Goal: Information Seeking & Learning: Compare options

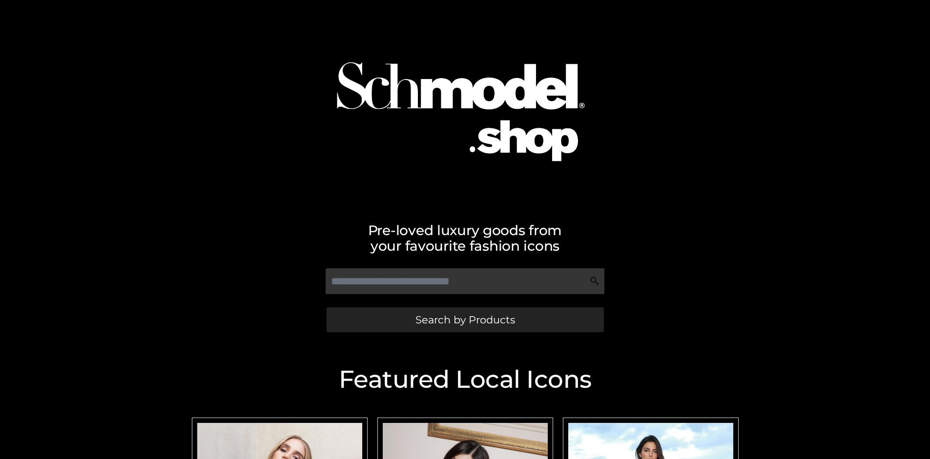
click at [465, 320] on span "Search by Products" at bounding box center [465, 320] width 100 height 10
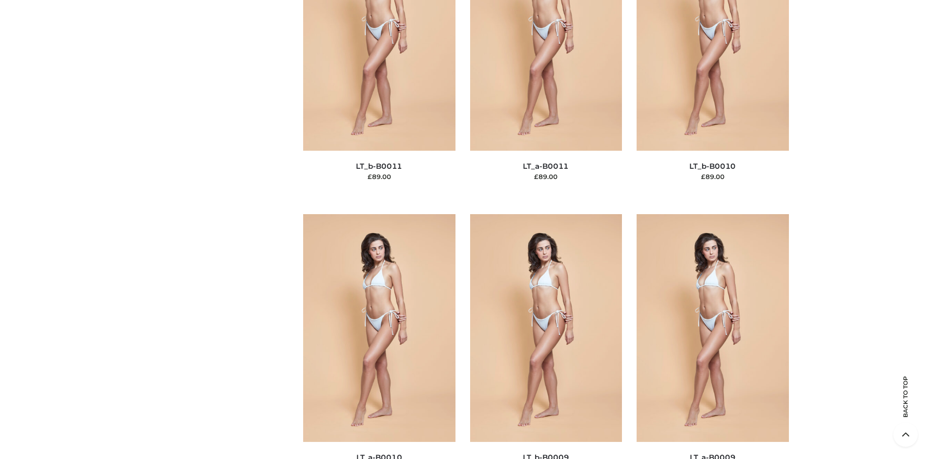
scroll to position [126, 0]
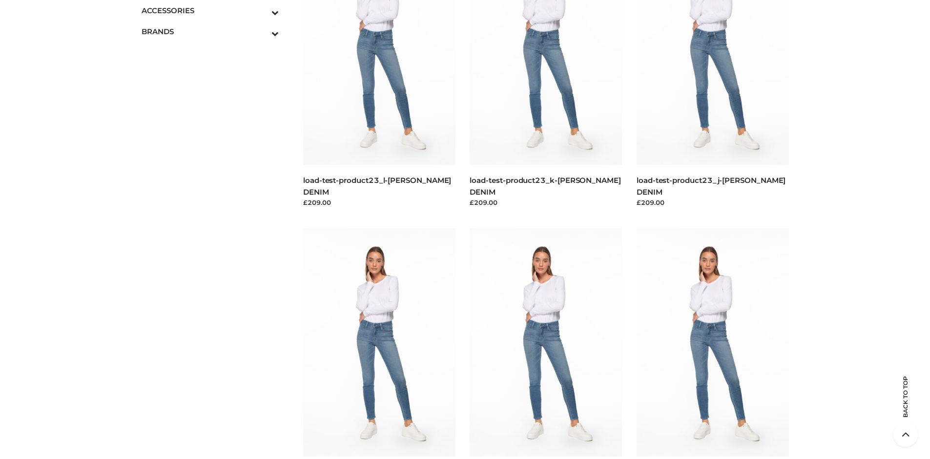
click at [262, 10] on icon "Toggle Submenu" at bounding box center [223, 12] width 109 height 11
click at [215, 31] on span "BAGS" at bounding box center [215, 31] width 128 height 11
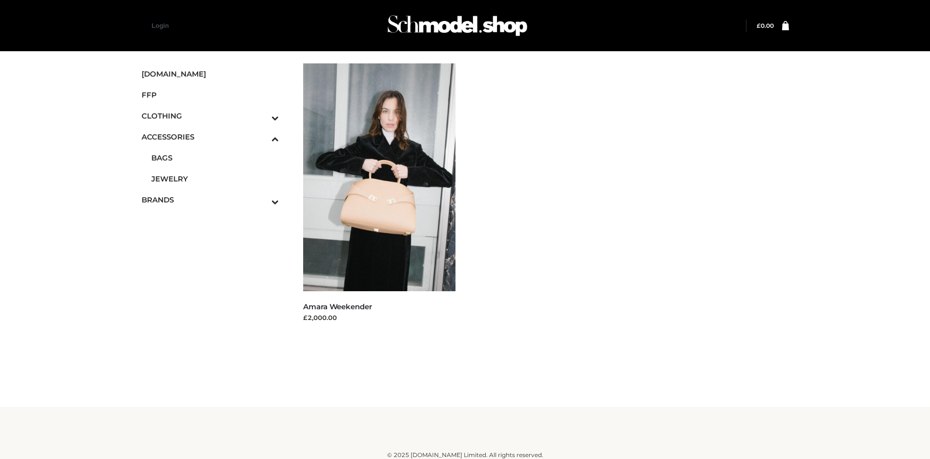
click at [262, 116] on icon "Toggle Submenu" at bounding box center [223, 117] width 109 height 11
click at [215, 137] on span "DRESSES" at bounding box center [215, 136] width 128 height 11
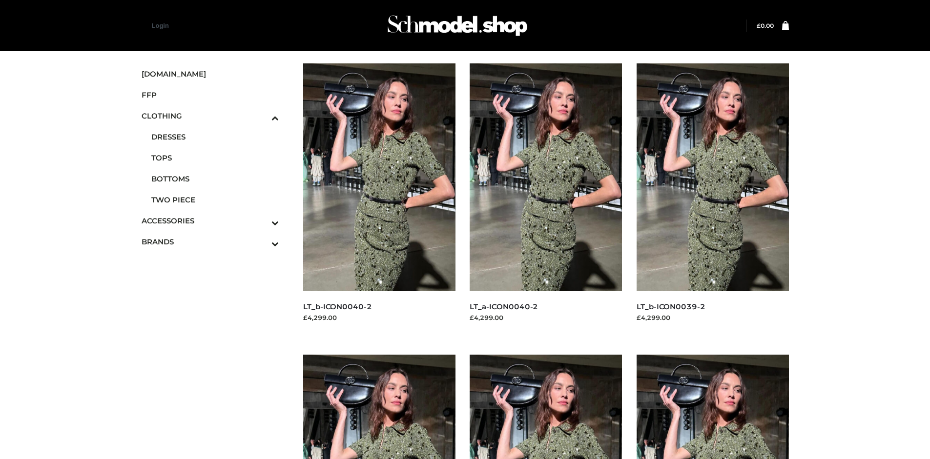
click at [712, 199] on img at bounding box center [712, 177] width 152 height 228
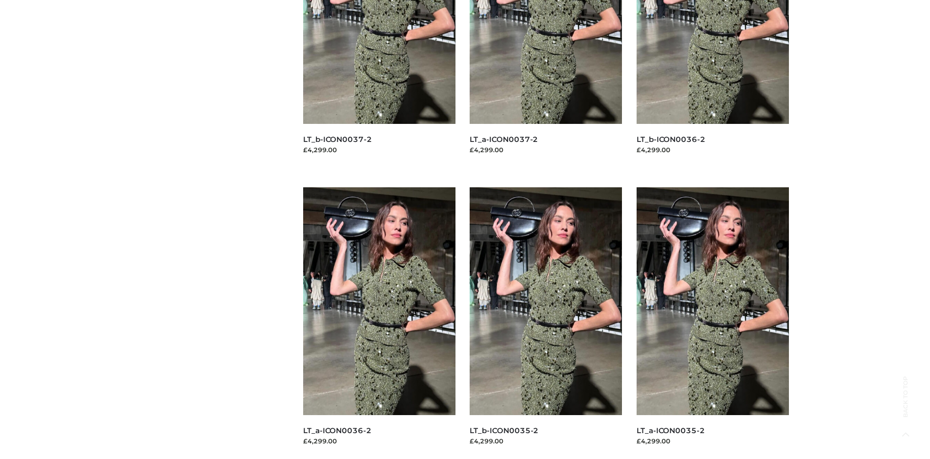
click at [379, 323] on img at bounding box center [379, 301] width 152 height 228
click at [546, 323] on img at bounding box center [545, 301] width 152 height 228
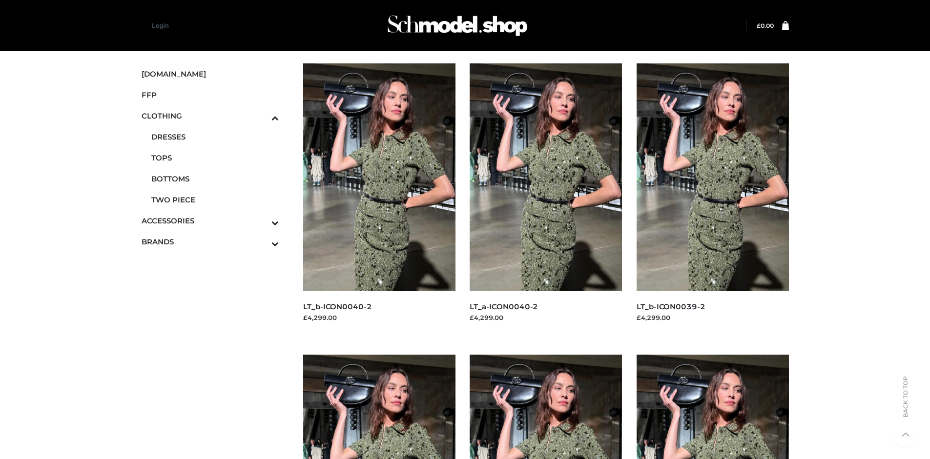
click at [210, 95] on span "FFP" at bounding box center [211, 94] width 138 height 11
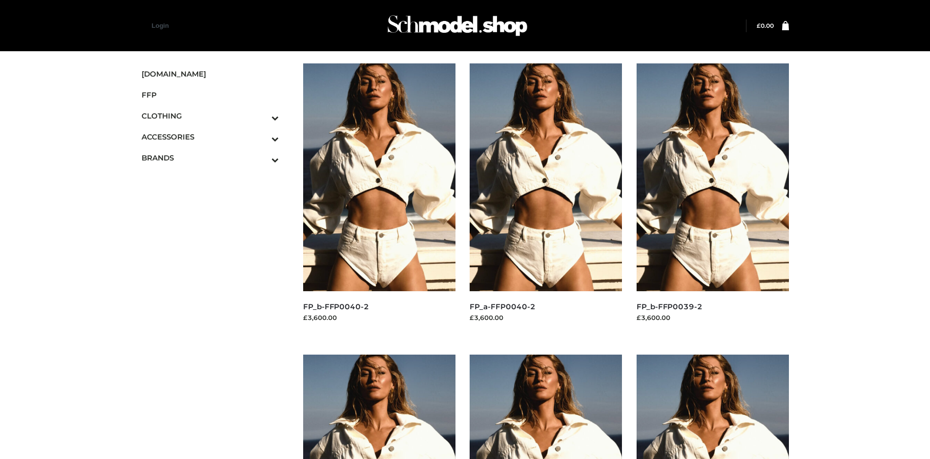
scroll to position [459, 0]
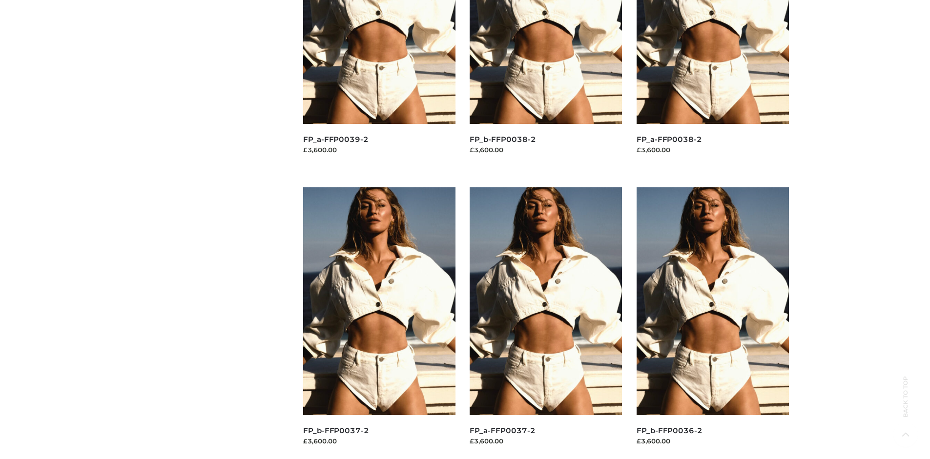
click at [379, 323] on img at bounding box center [379, 301] width 152 height 228
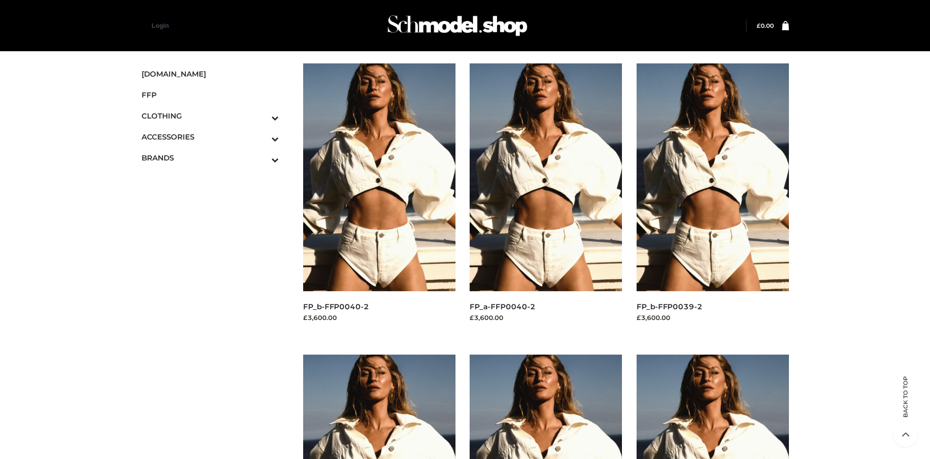
click at [712, 199] on img at bounding box center [712, 177] width 152 height 228
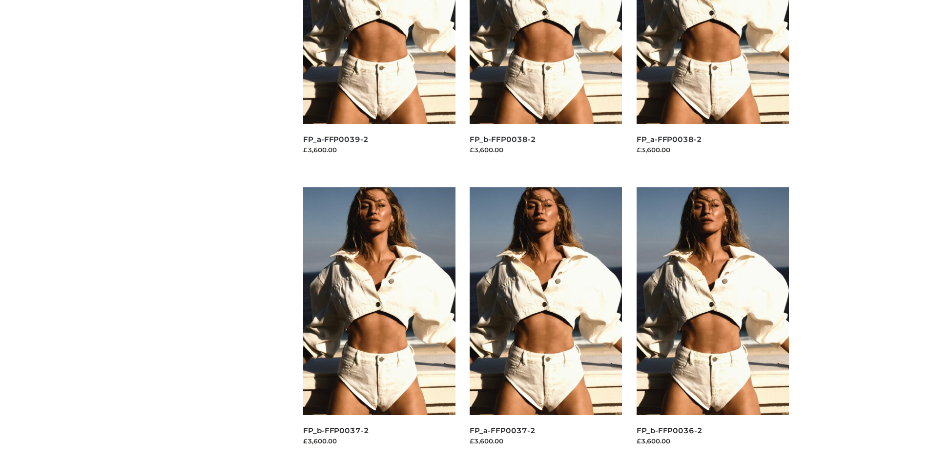
click at [546, 323] on img at bounding box center [545, 301] width 152 height 228
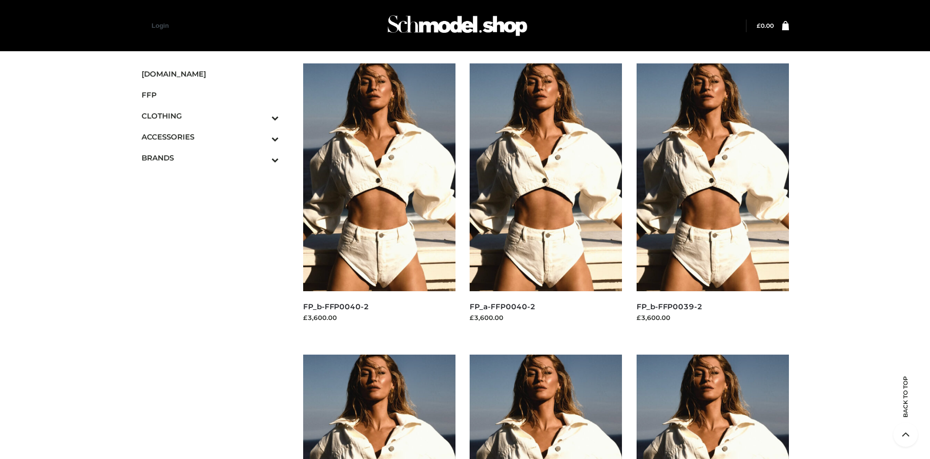
click at [379, 199] on img at bounding box center [379, 177] width 152 height 228
click at [262, 158] on icon "Toggle Submenu" at bounding box center [223, 159] width 109 height 11
click at [215, 200] on span "PARKERSMITH" at bounding box center [215, 199] width 128 height 11
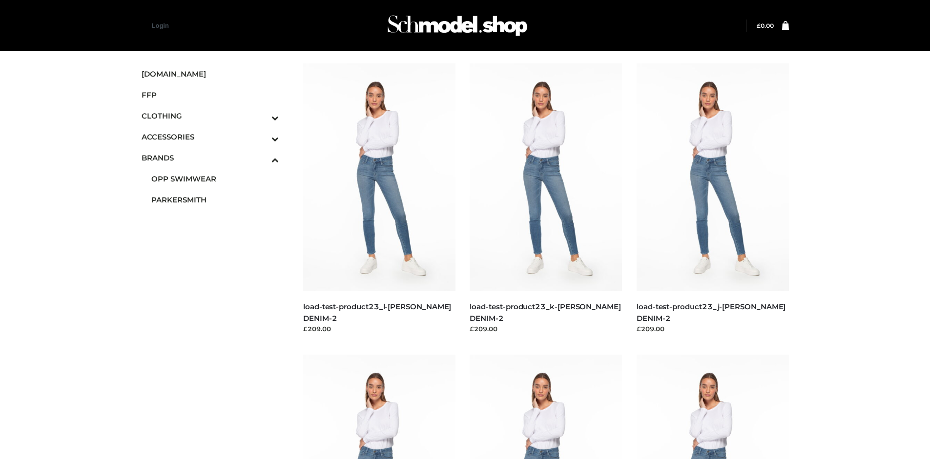
click at [712, 199] on img at bounding box center [712, 177] width 152 height 228
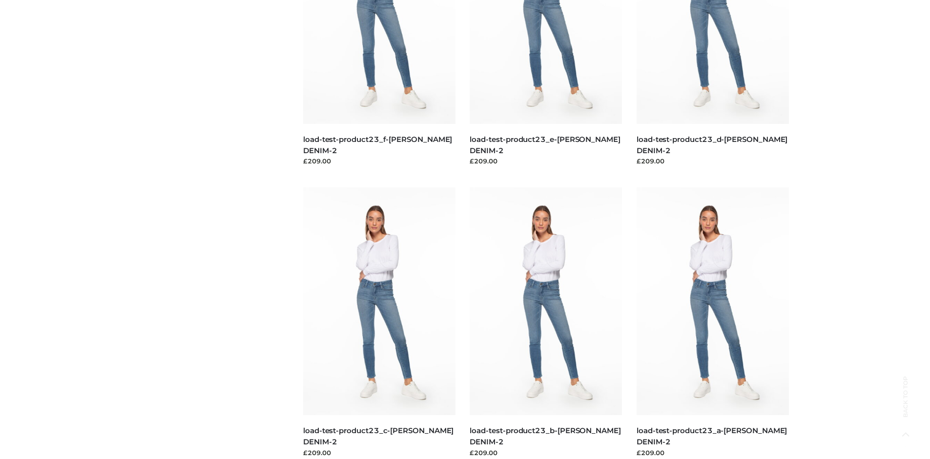
click at [546, 323] on img at bounding box center [545, 301] width 152 height 228
click at [379, 323] on img at bounding box center [379, 301] width 152 height 228
